Goal: Transaction & Acquisition: Purchase product/service

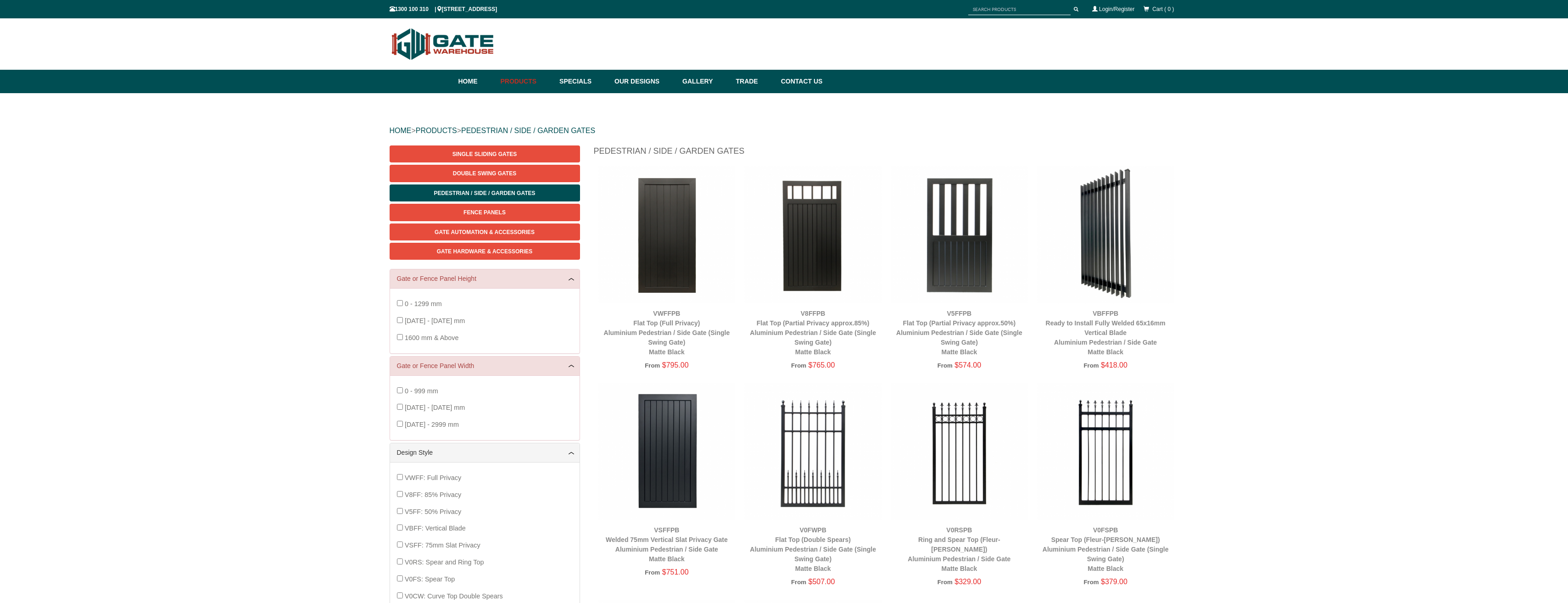
click at [419, 339] on span "1600 mm & Above" at bounding box center [432, 338] width 54 height 7
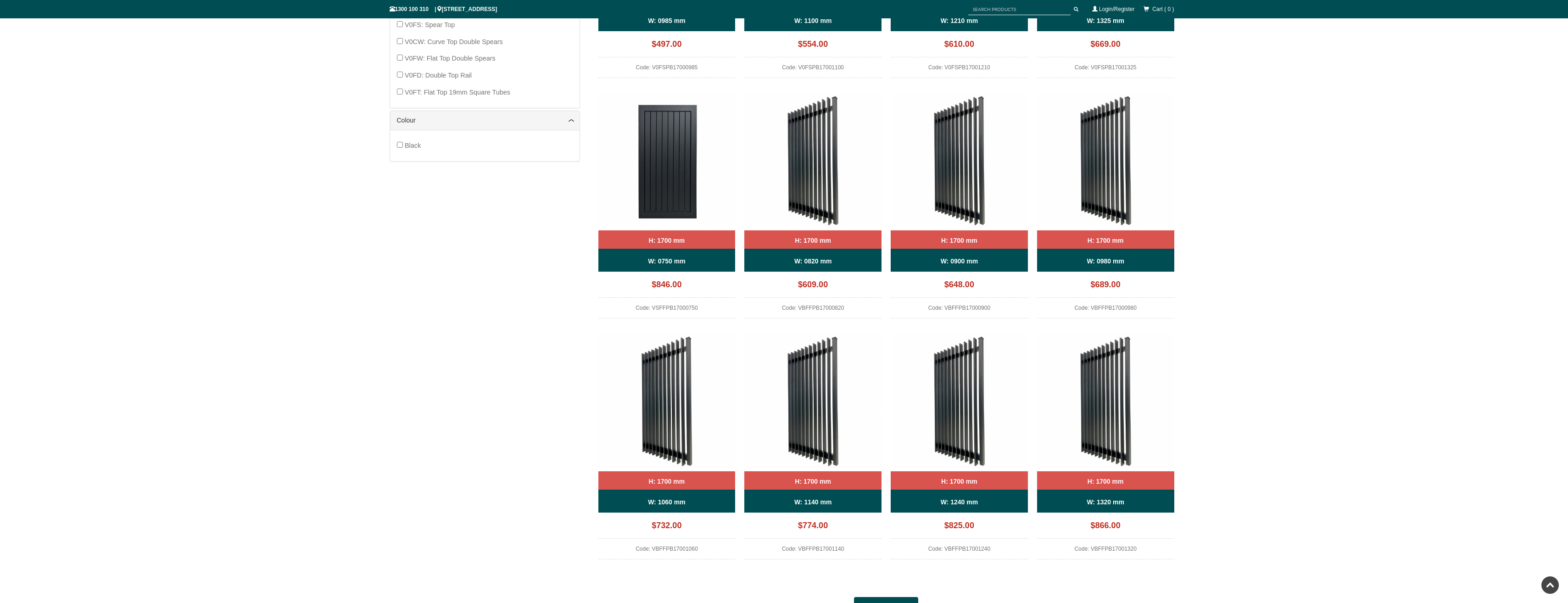
scroll to position [635, 0]
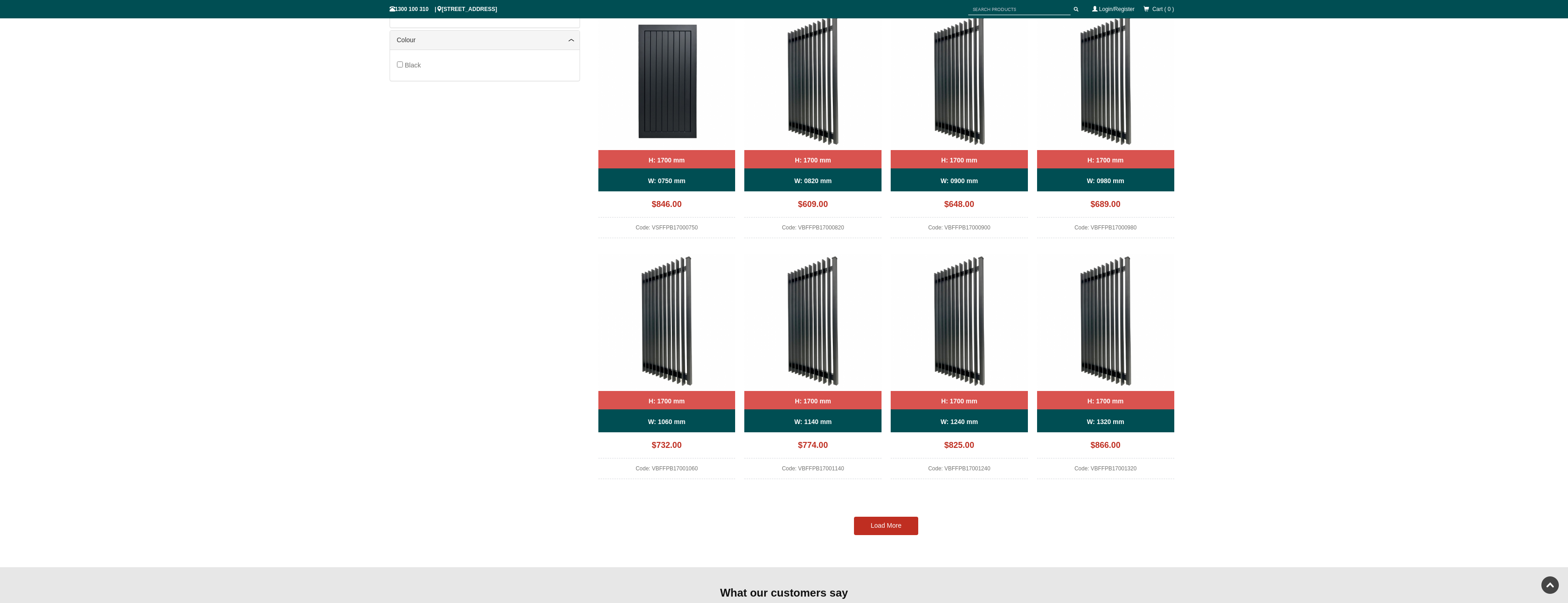
click at [888, 531] on link "Load More" at bounding box center [886, 526] width 64 height 18
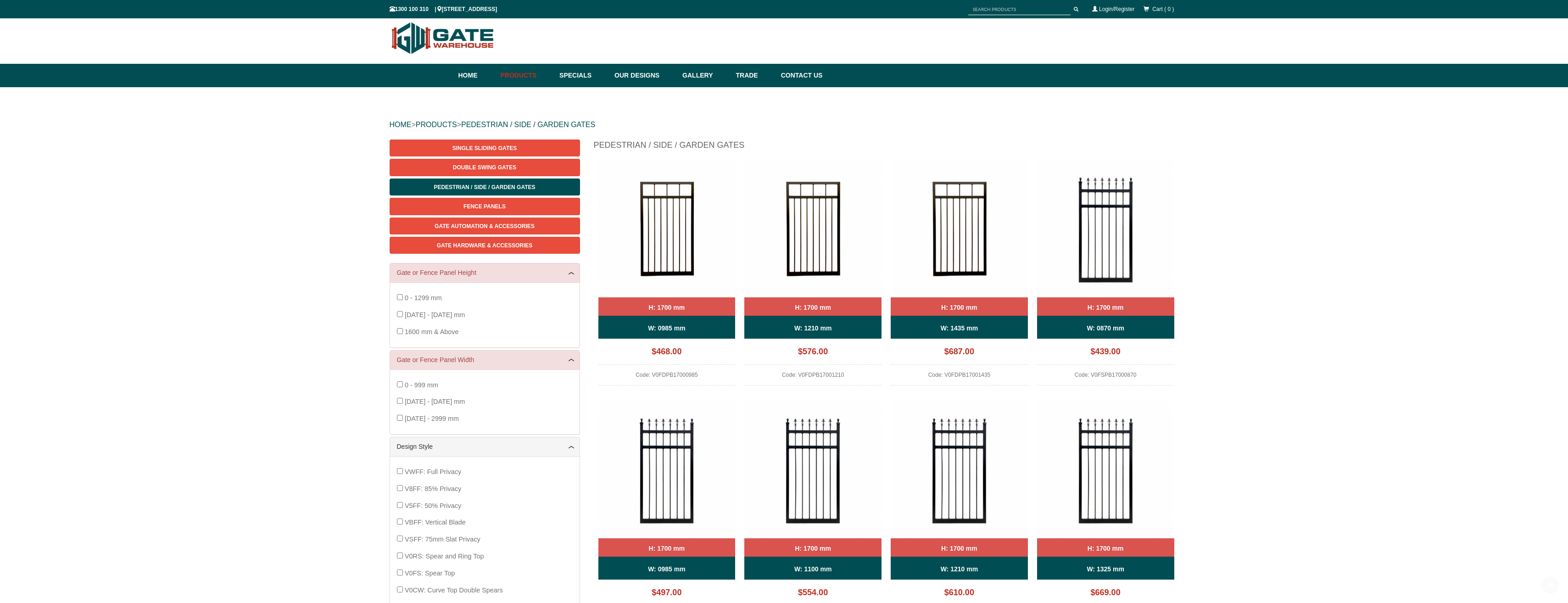
scroll to position [0, 0]
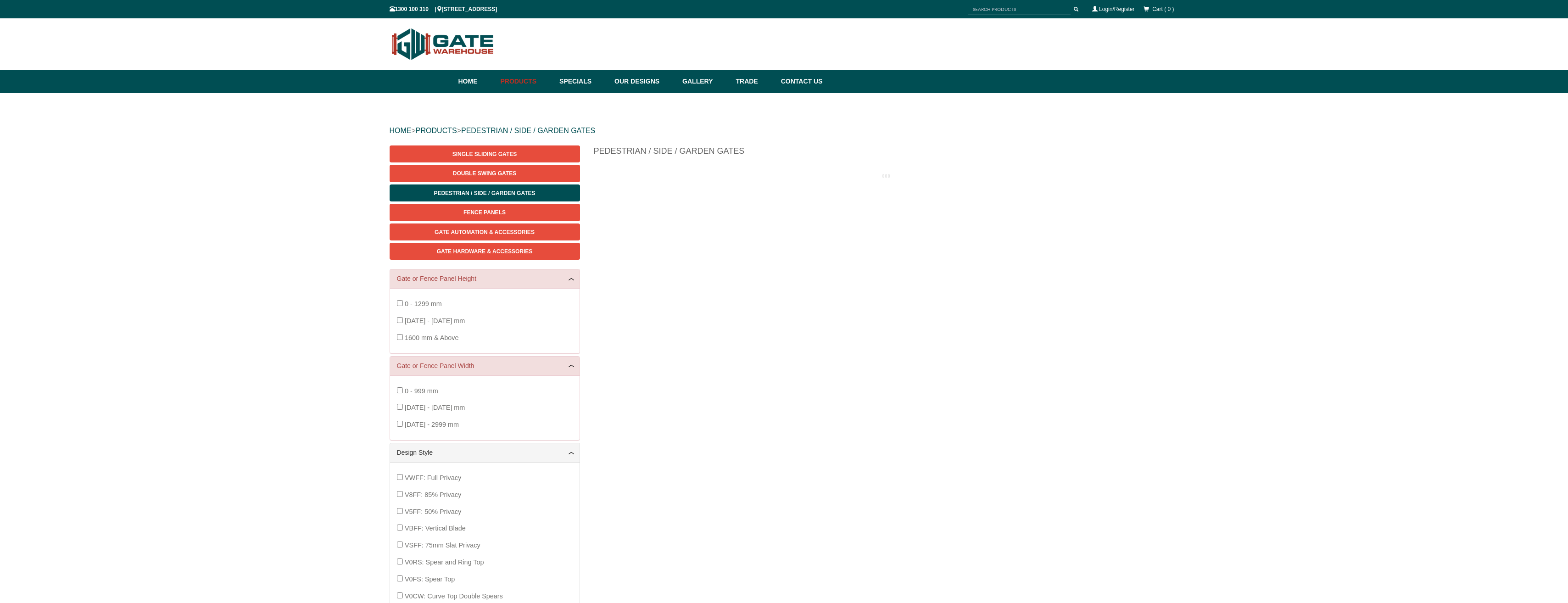
click at [399, 409] on div "0 - 999 mm 1000 - 1999 mm 2000 - 2999 mm" at bounding box center [484, 408] width 175 height 51
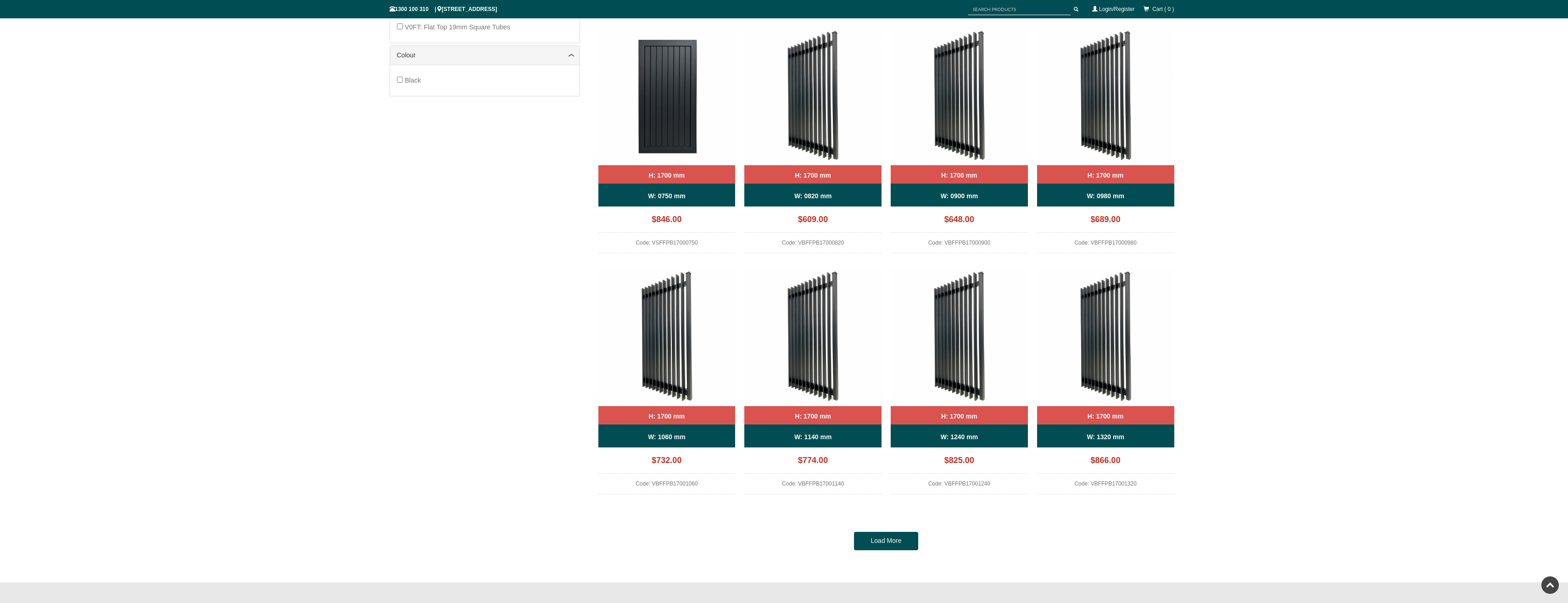
scroll to position [635, 0]
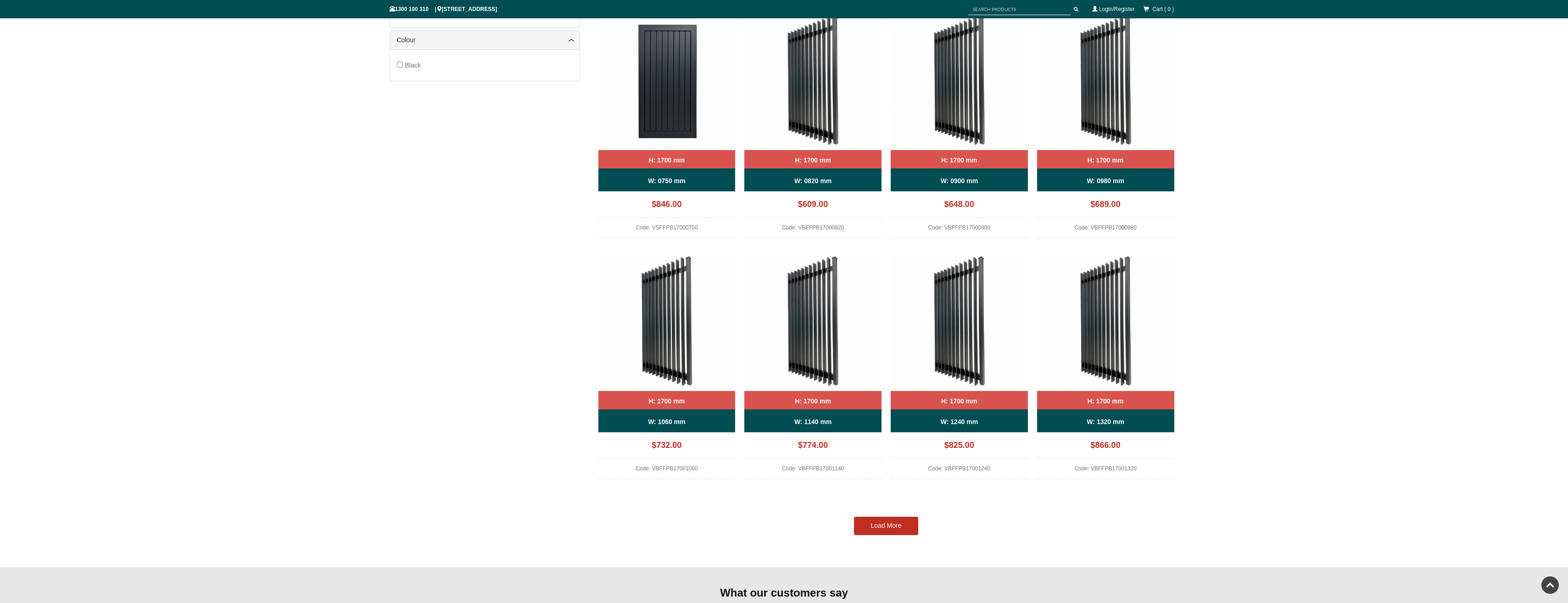
click at [890, 529] on link "Load More" at bounding box center [886, 526] width 64 height 18
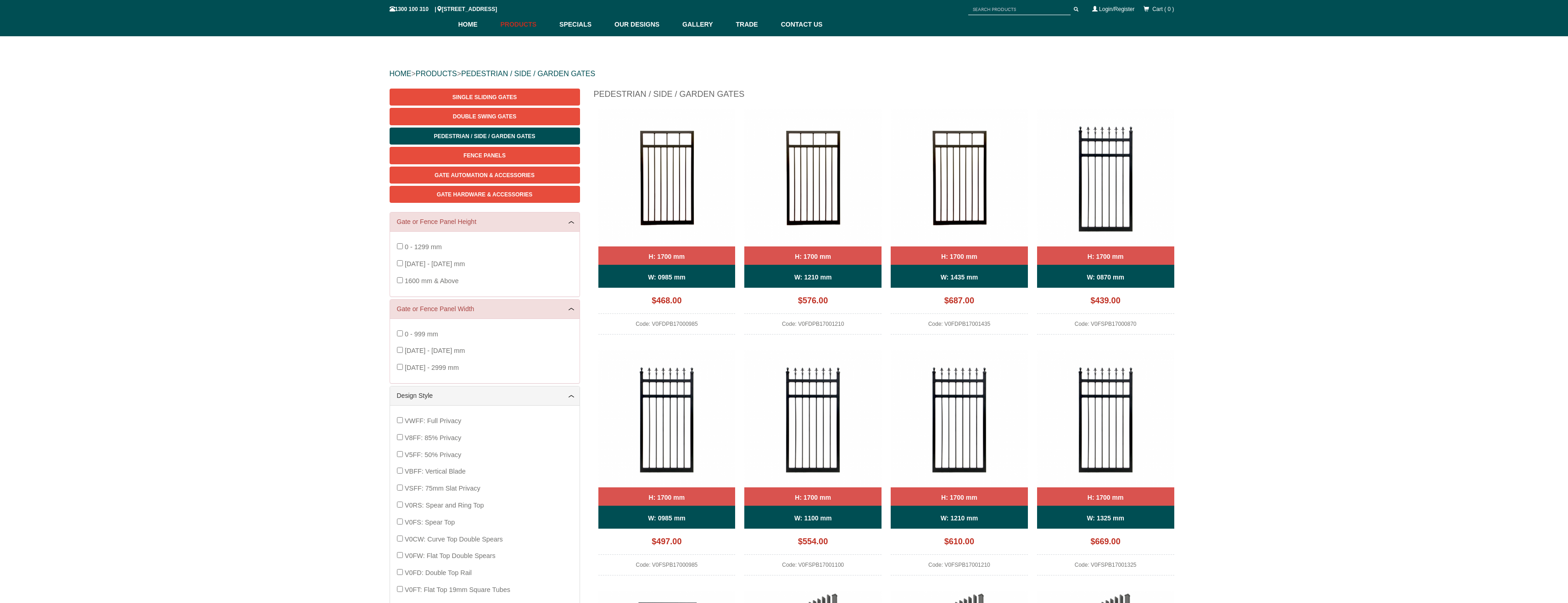
scroll to position [76, 0]
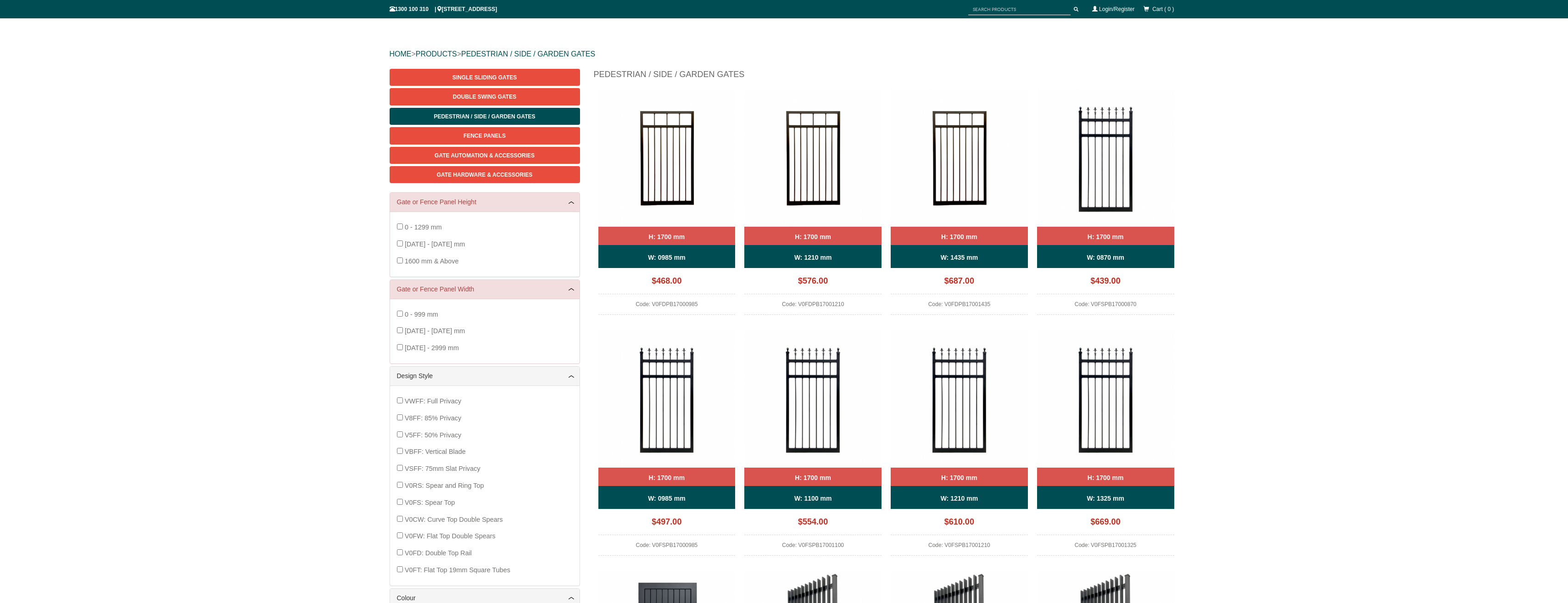
click at [662, 175] on img at bounding box center [667, 158] width 137 height 137
click at [477, 95] on span "Double Swing Gates" at bounding box center [485, 97] width 64 height 7
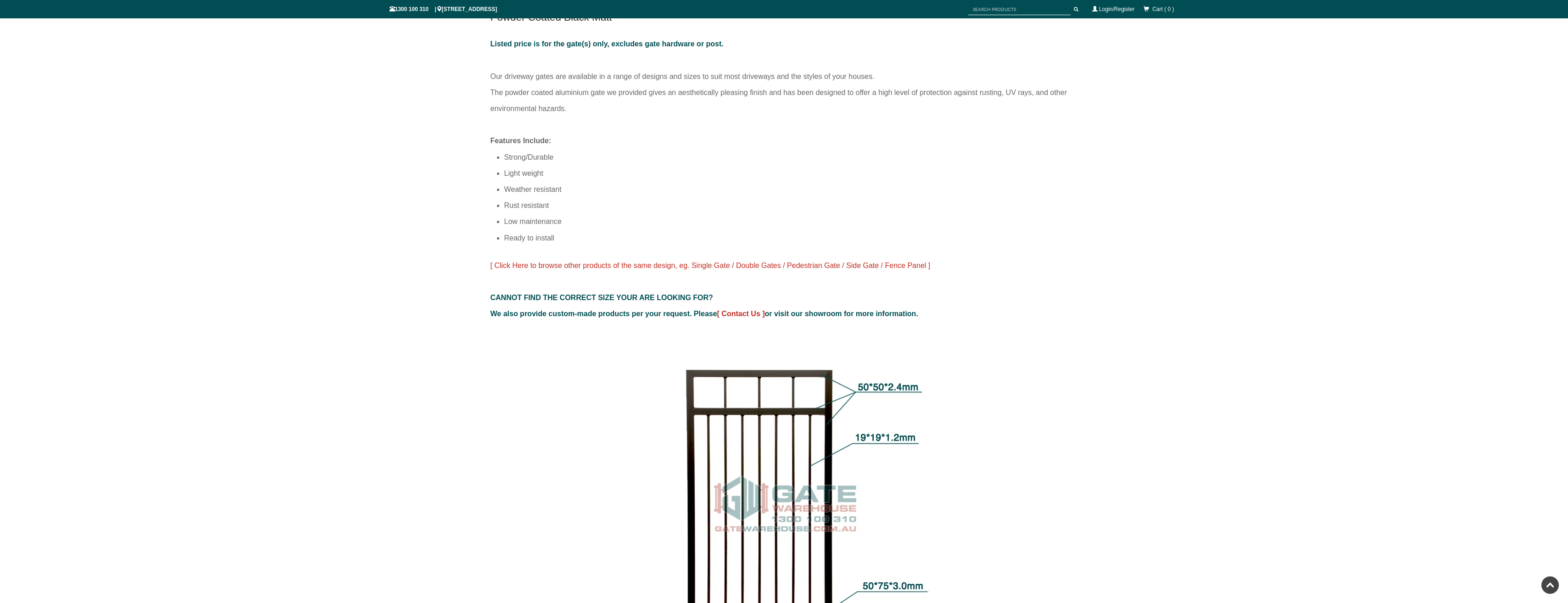
scroll to position [536, 0]
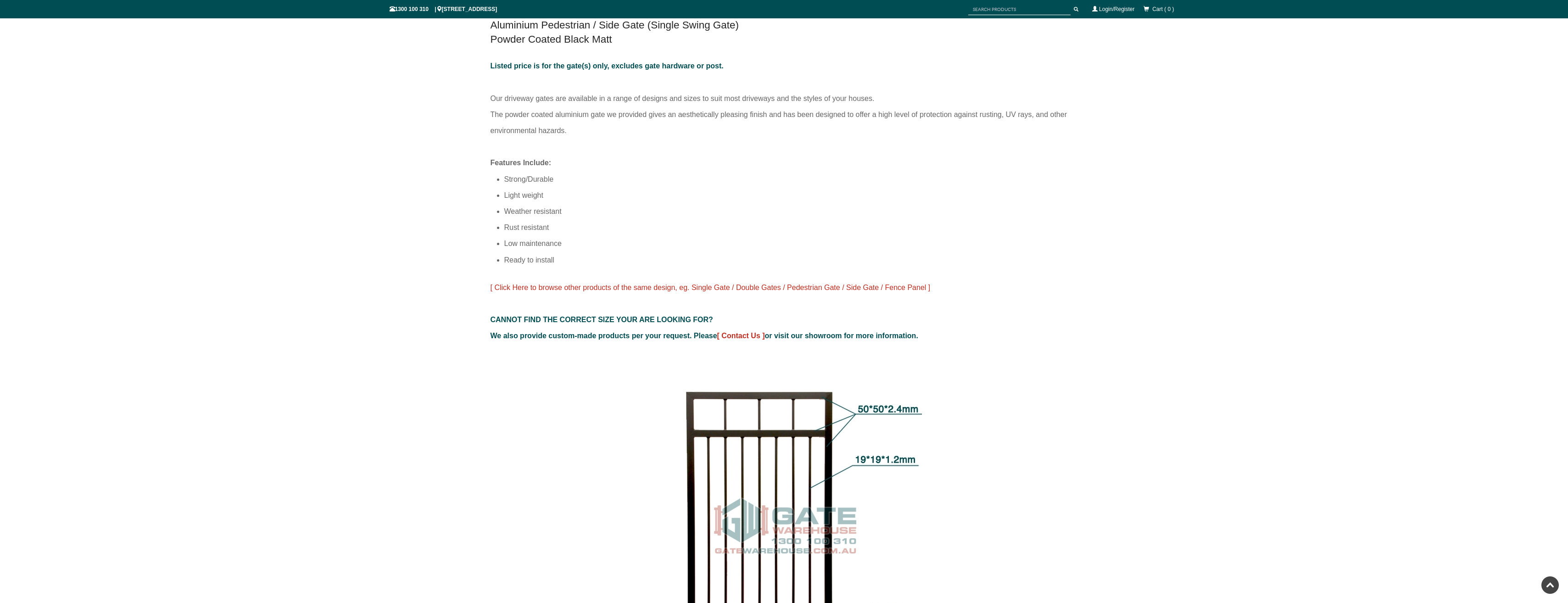
click at [540, 245] on li "Low maintenance" at bounding box center [791, 243] width 573 height 16
click at [537, 260] on li "Ready to install" at bounding box center [791, 260] width 573 height 16
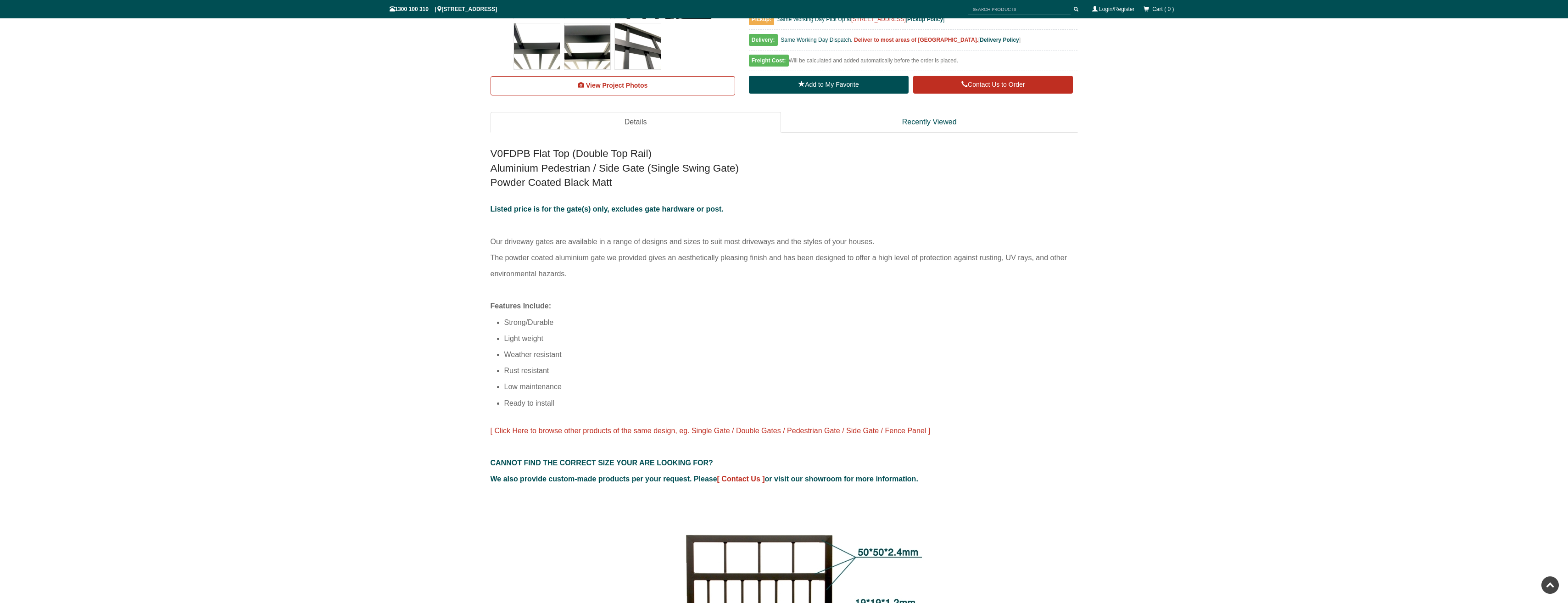
scroll to position [382, 0]
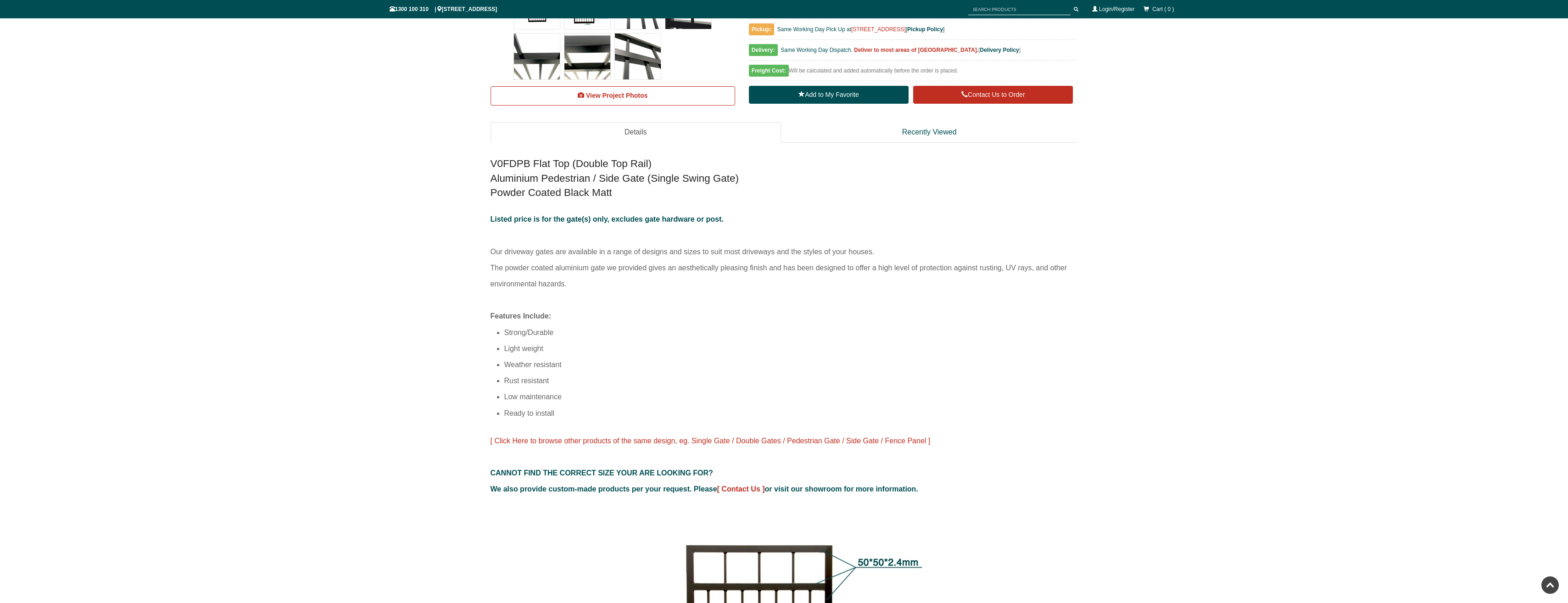
click at [521, 283] on p "Listed price is for the gate(s) only, excludes gate hardware or post. Our drive…" at bounding box center [784, 259] width 587 height 97
click at [629, 252] on p "Listed price is for the gate(s) only, excludes gate hardware or post. Our drive…" at bounding box center [784, 259] width 587 height 97
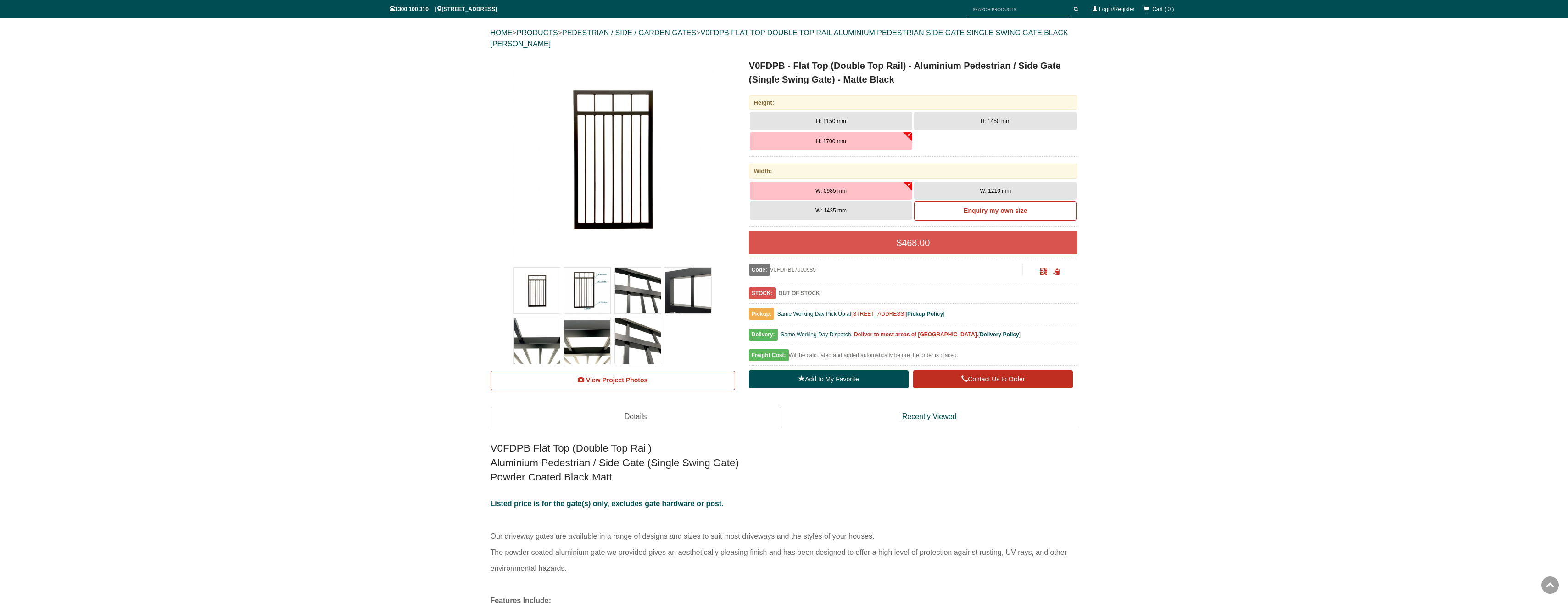
scroll to position [76, 0]
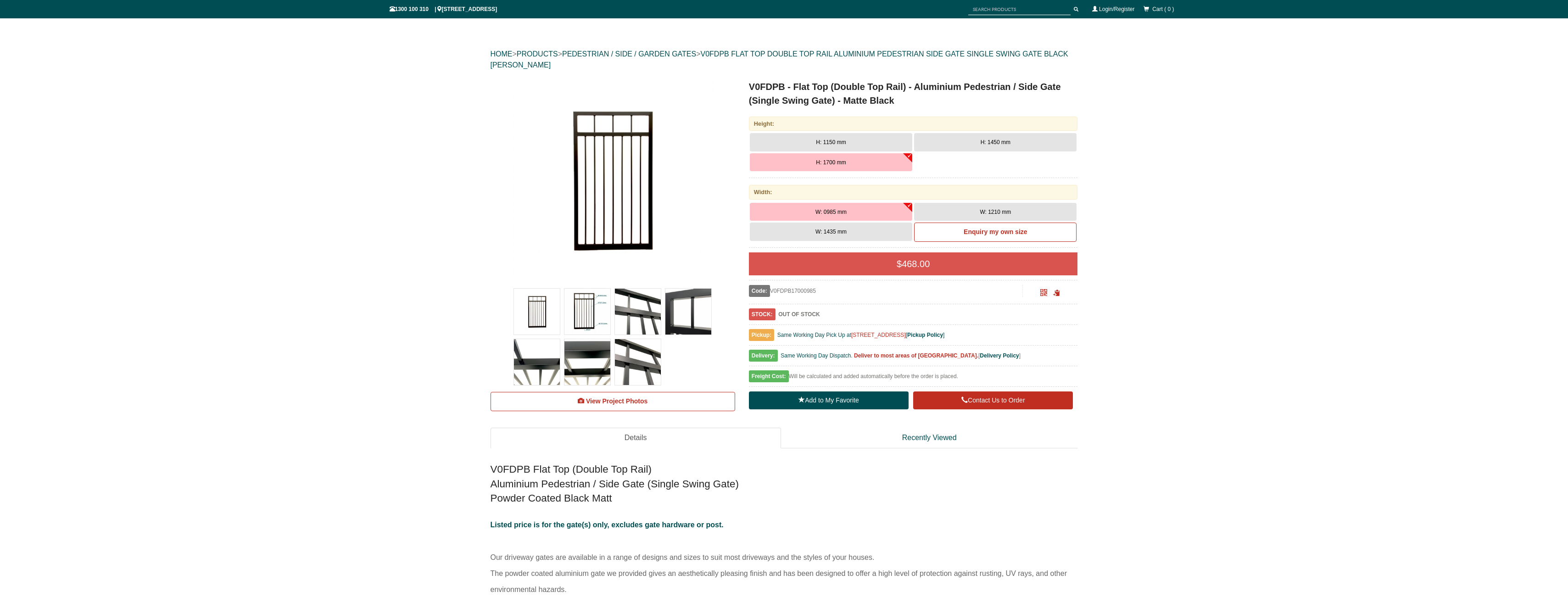
click at [534, 305] on img at bounding box center [537, 311] width 46 height 46
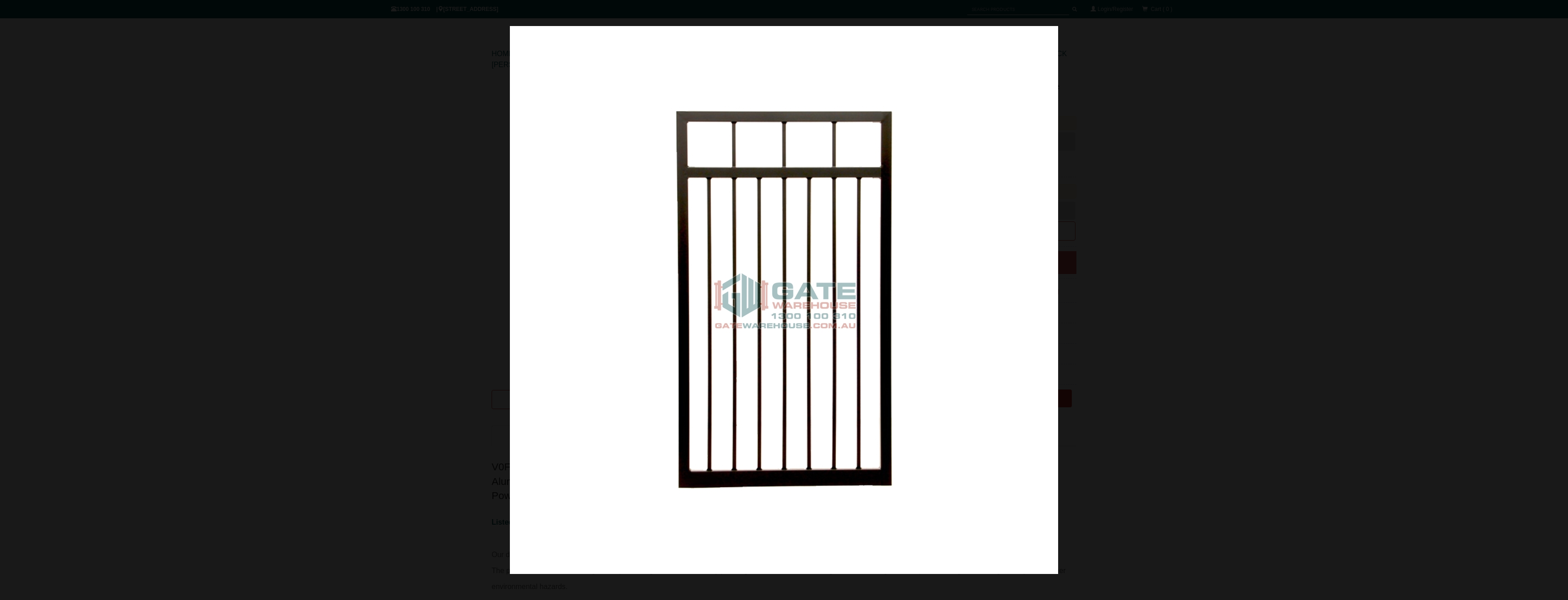
click at [896, 334] on img at bounding box center [784, 300] width 548 height 548
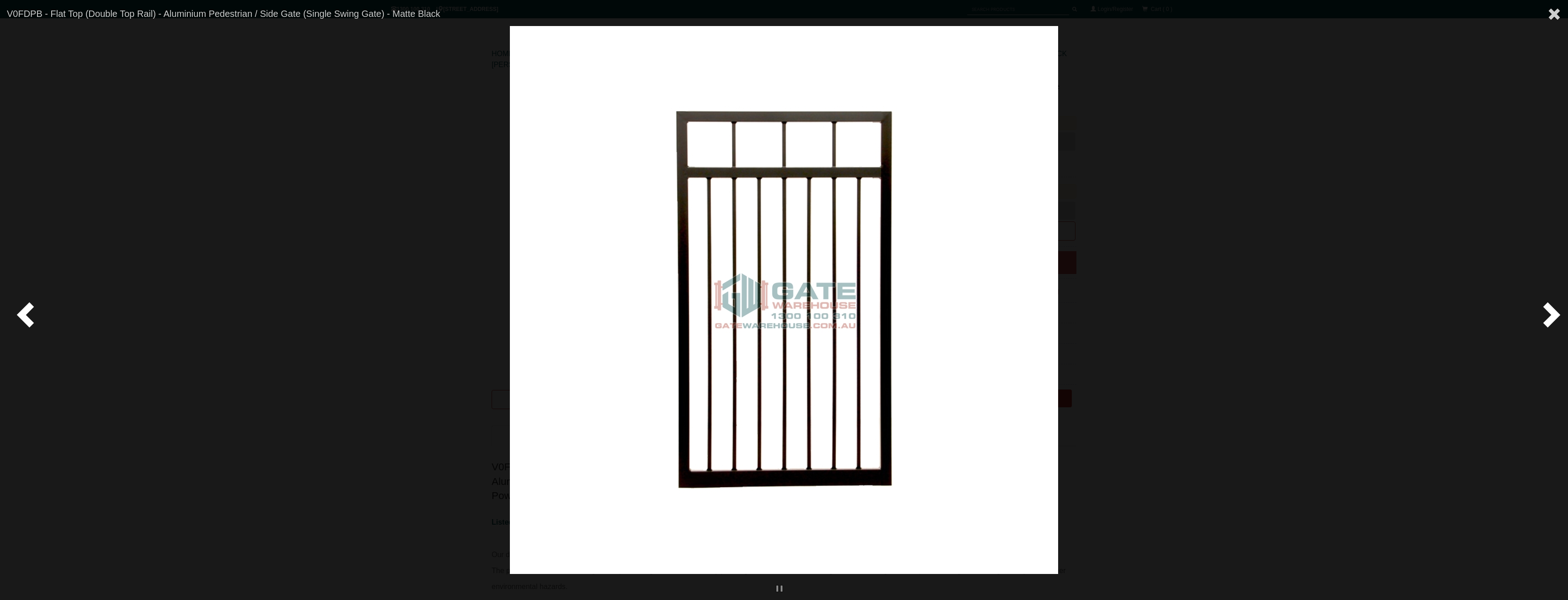
click at [33, 310] on span at bounding box center [27, 314] width 27 height 27
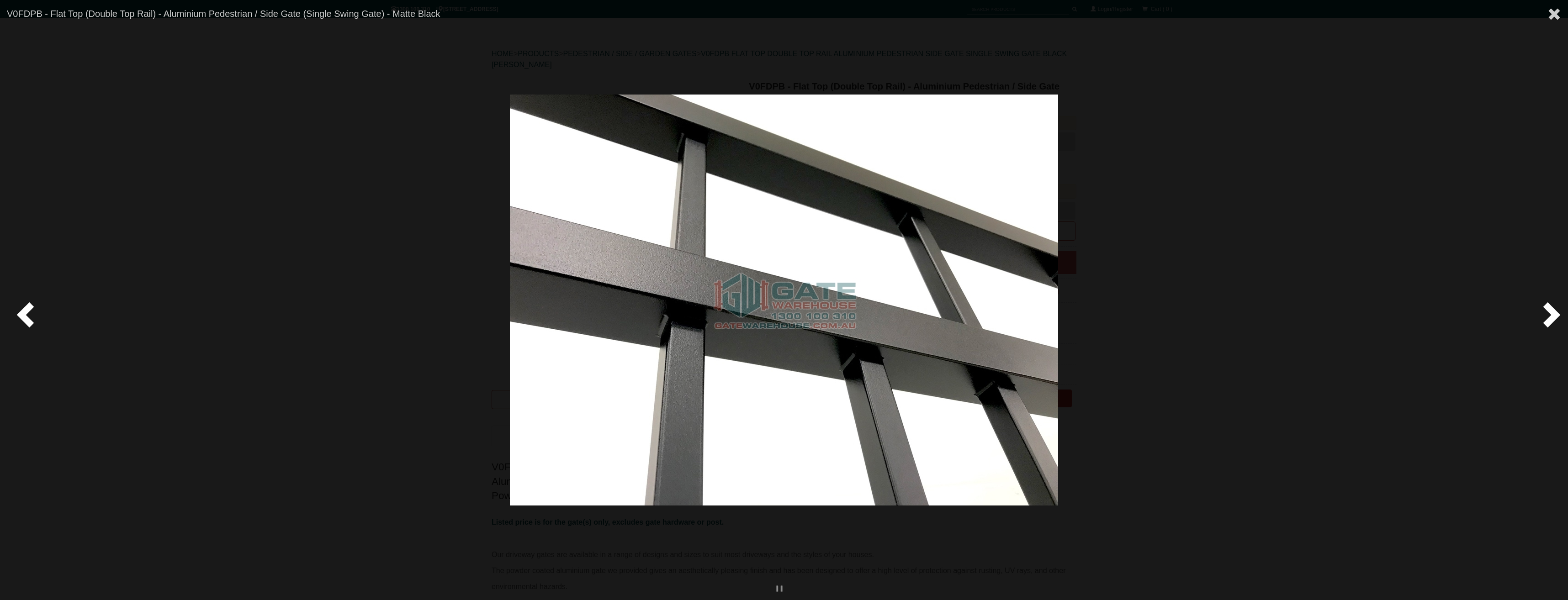
click at [40, 310] on span at bounding box center [27, 314] width 27 height 27
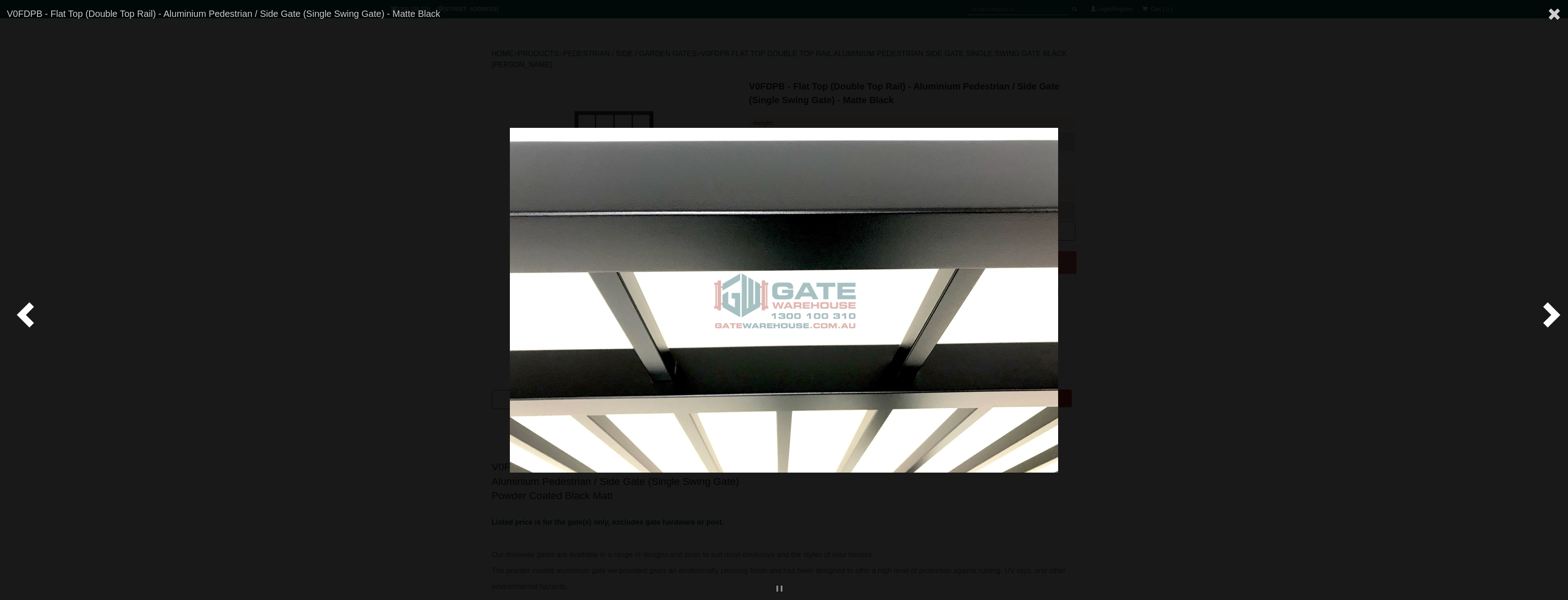
click at [40, 310] on span at bounding box center [27, 314] width 27 height 27
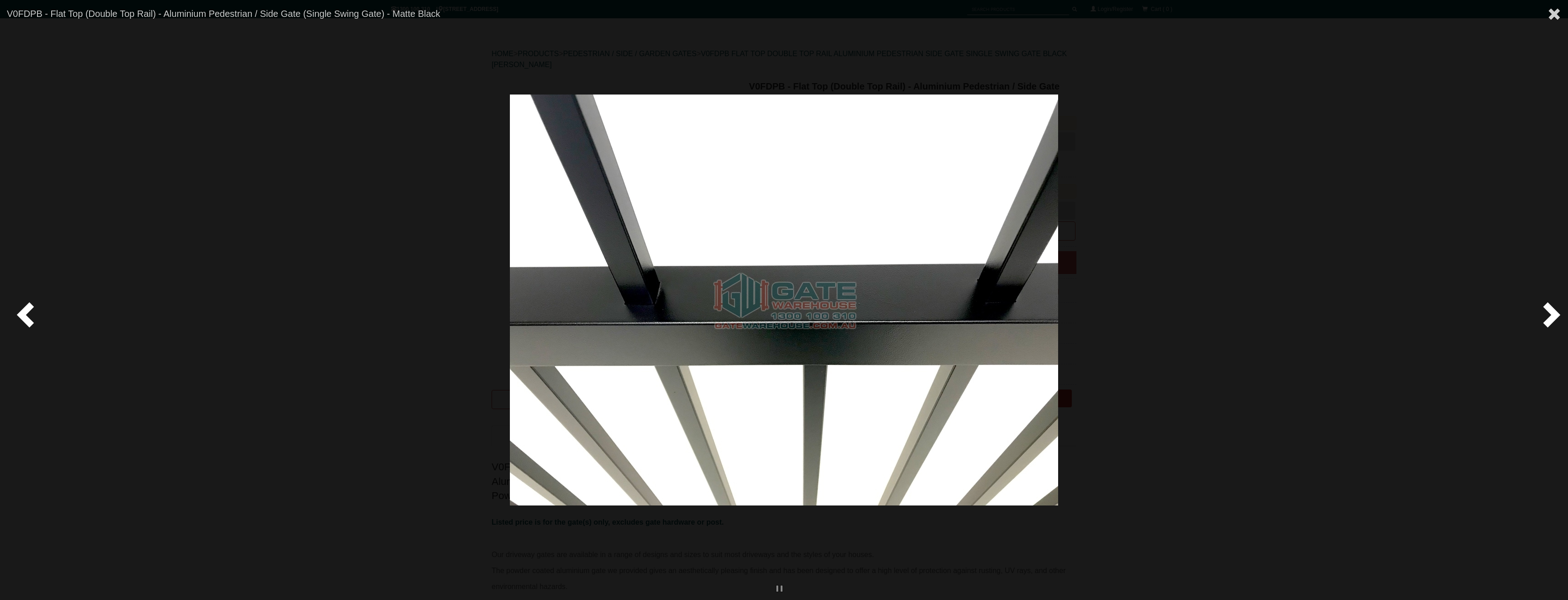
click at [40, 310] on span at bounding box center [27, 314] width 27 height 27
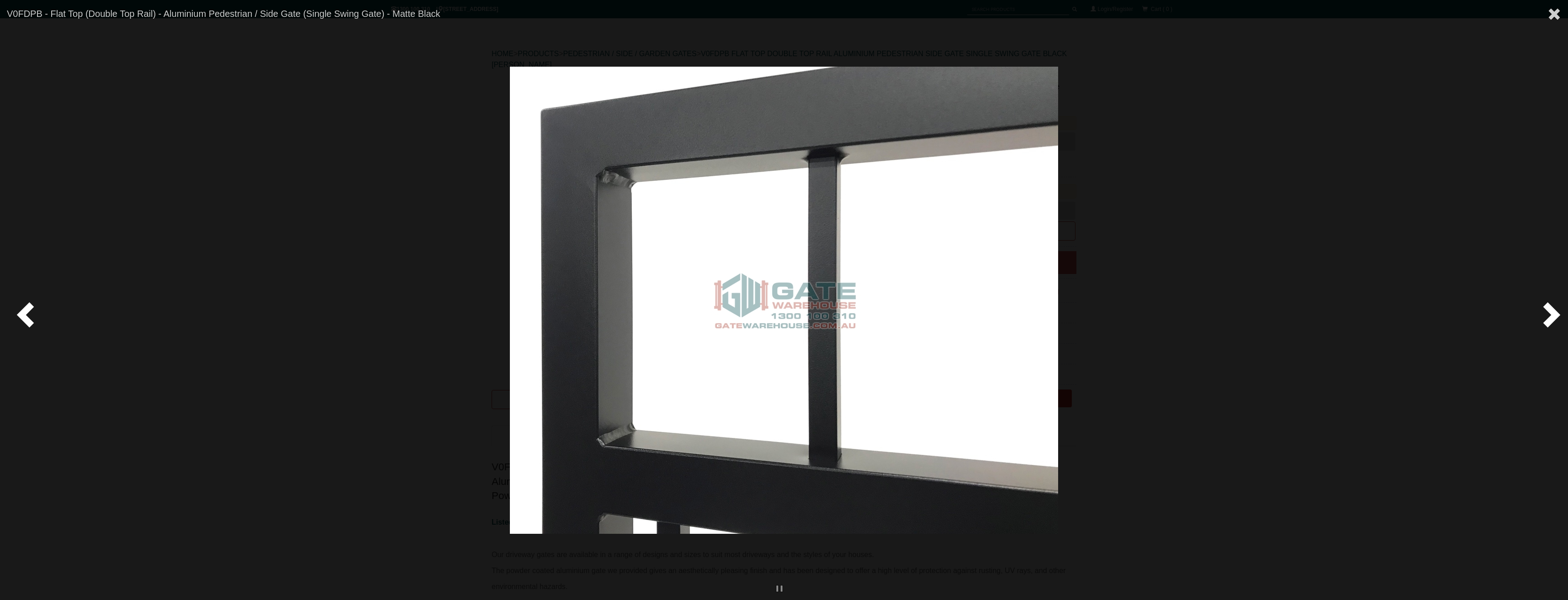
click at [40, 310] on span at bounding box center [27, 314] width 27 height 27
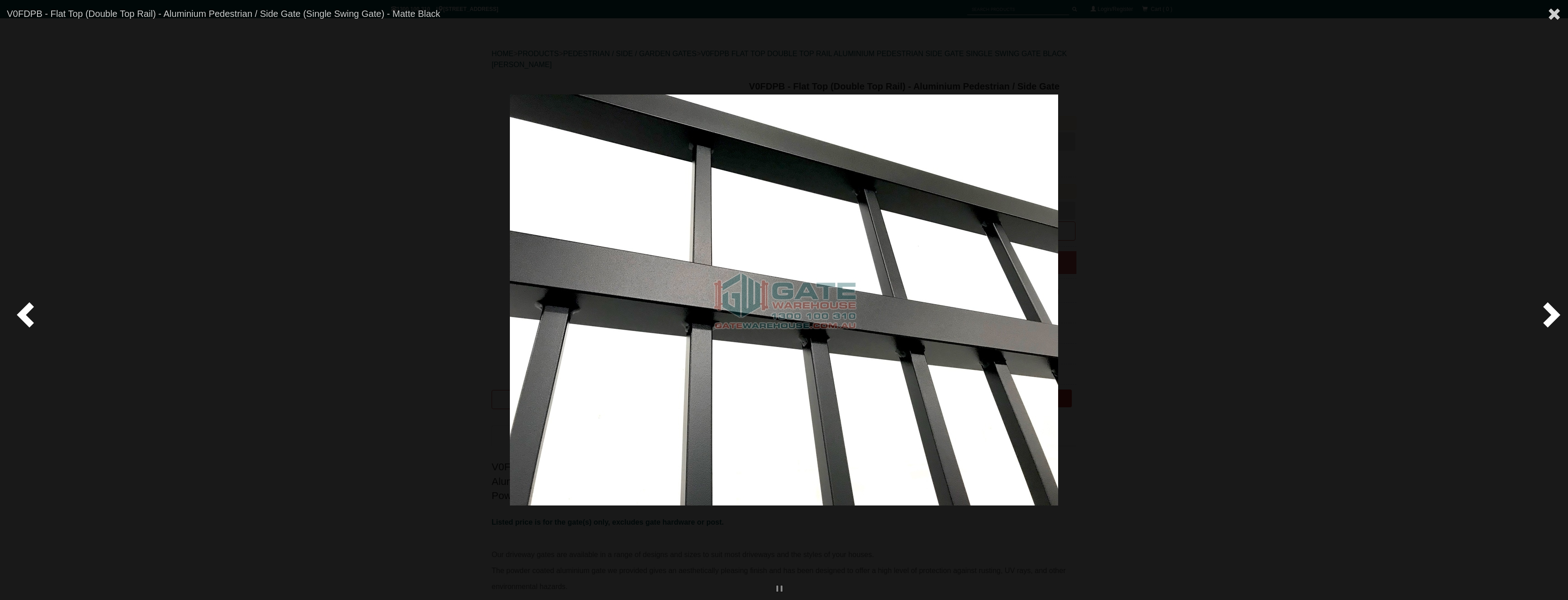
click at [40, 310] on span at bounding box center [27, 314] width 27 height 27
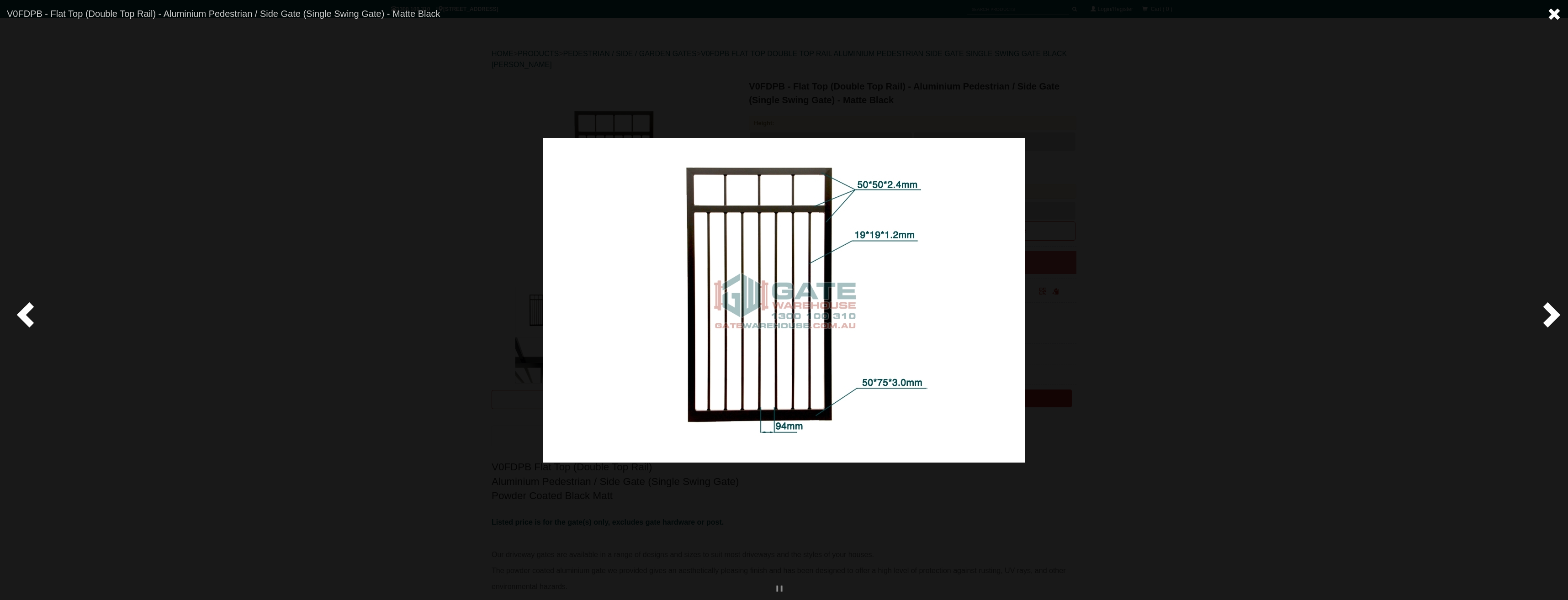
click at [1557, 13] on span at bounding box center [1554, 14] width 14 height 14
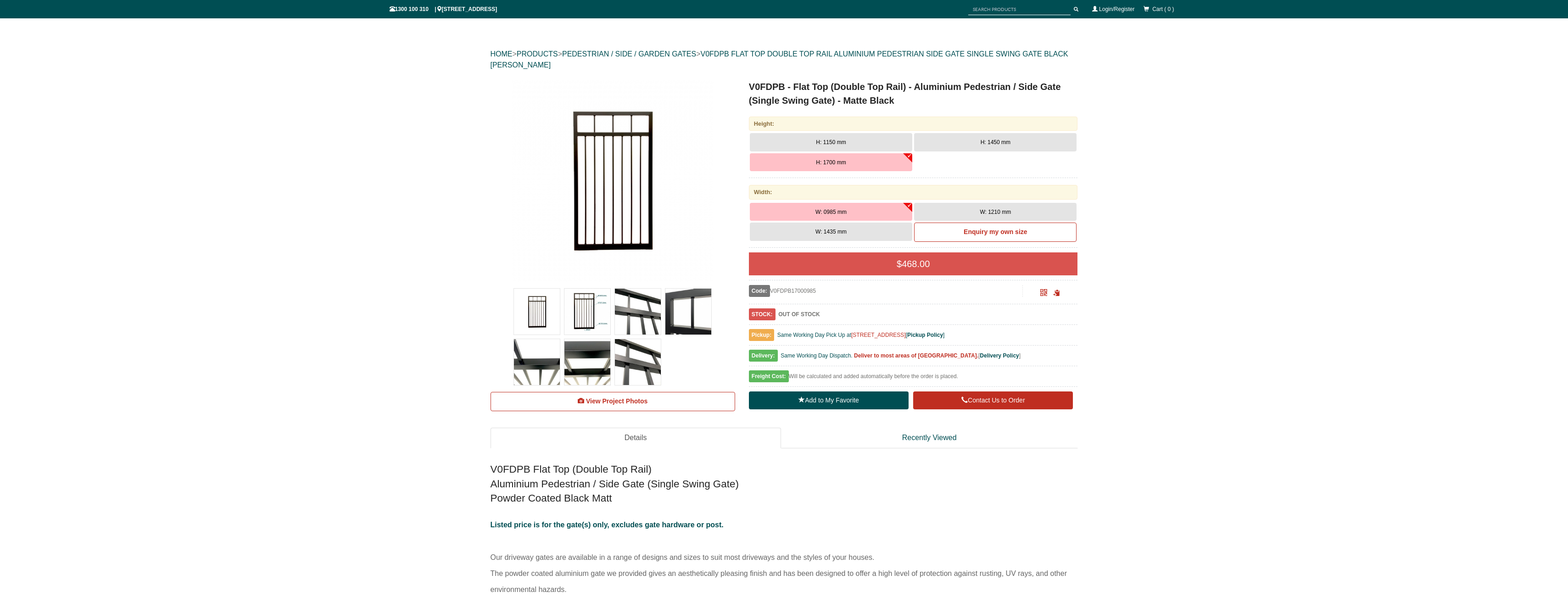
scroll to position [153, 0]
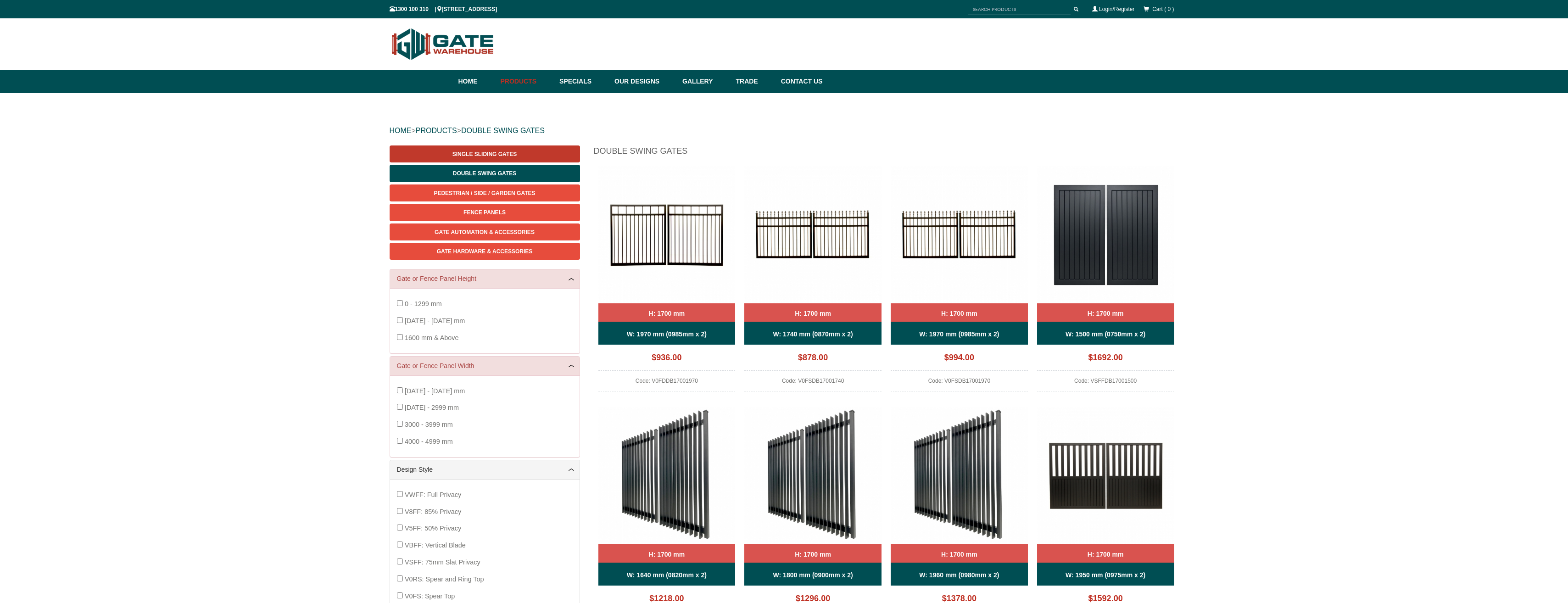
click at [471, 153] on span "Single Sliding Gates" at bounding box center [484, 154] width 64 height 7
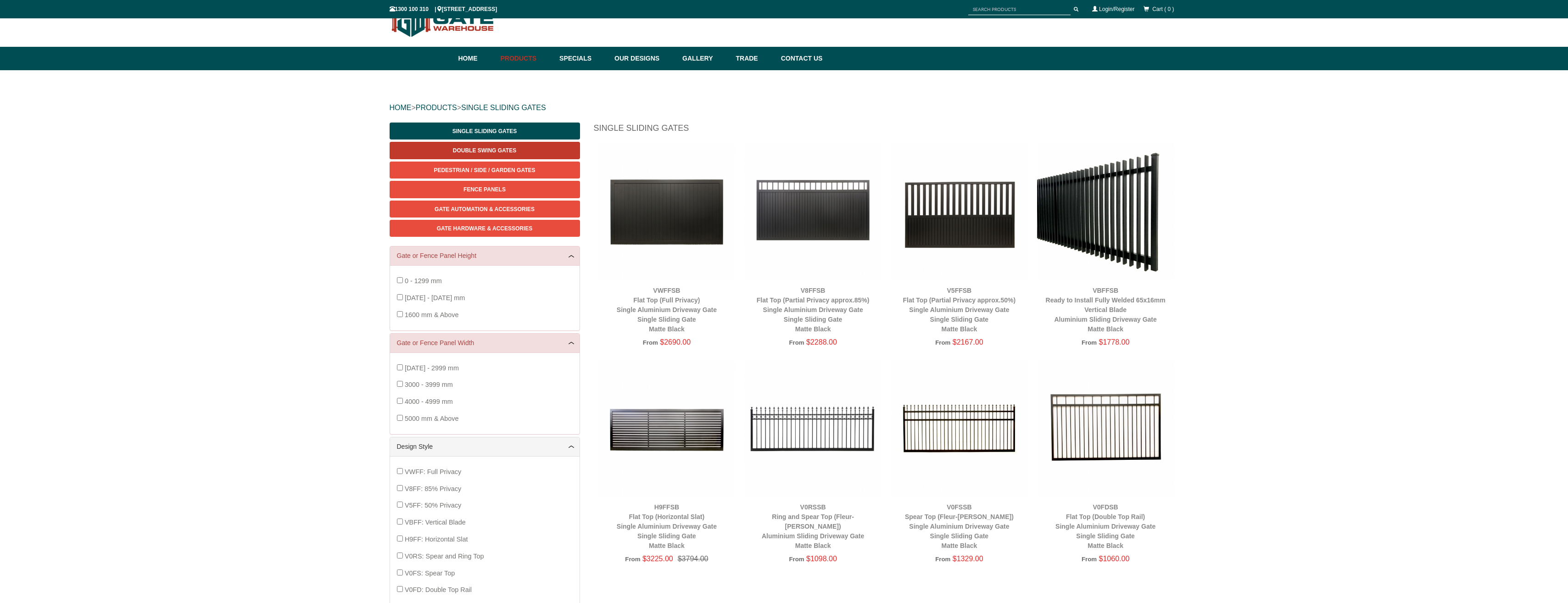
click at [481, 154] on span "Double Swing Gates" at bounding box center [485, 150] width 64 height 7
